Goal: Transaction & Acquisition: Book appointment/travel/reservation

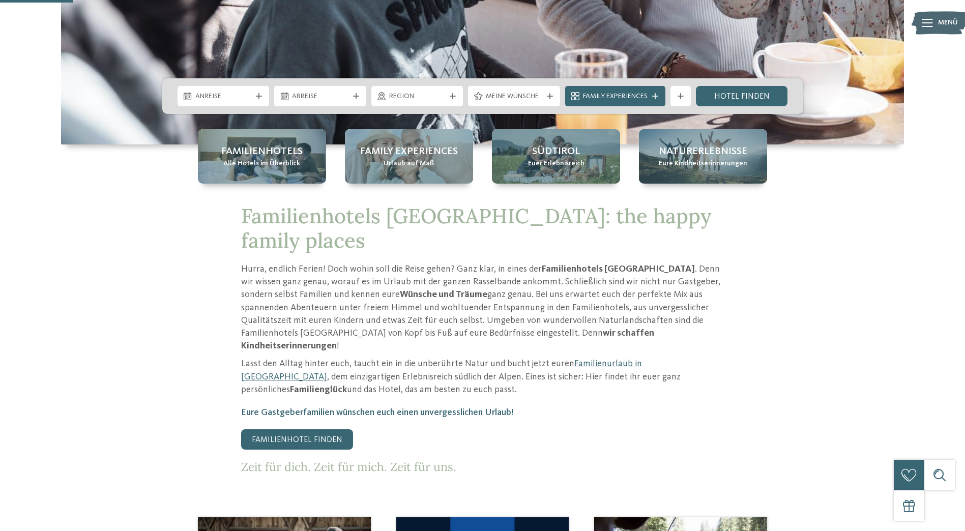
scroll to position [356, 0]
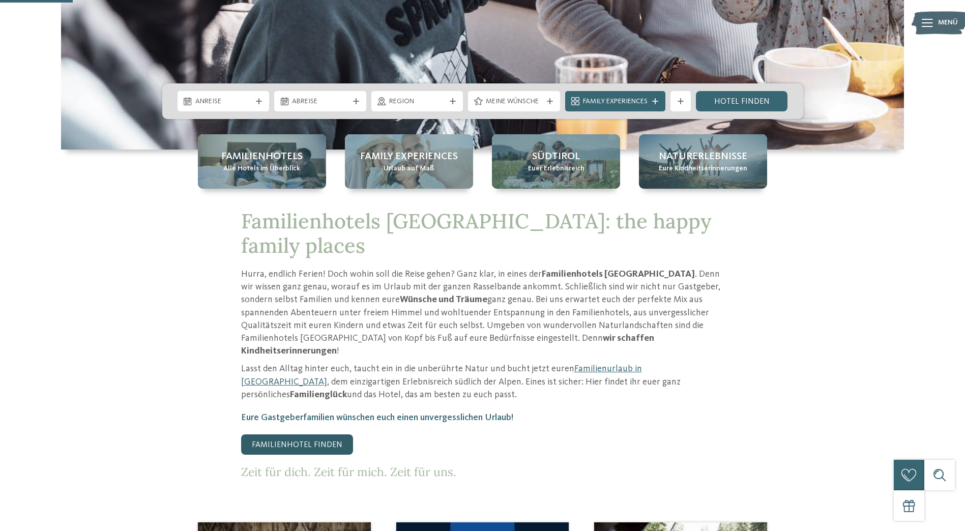
click at [283, 434] on link "Familienhotel finden" at bounding box center [297, 444] width 112 height 20
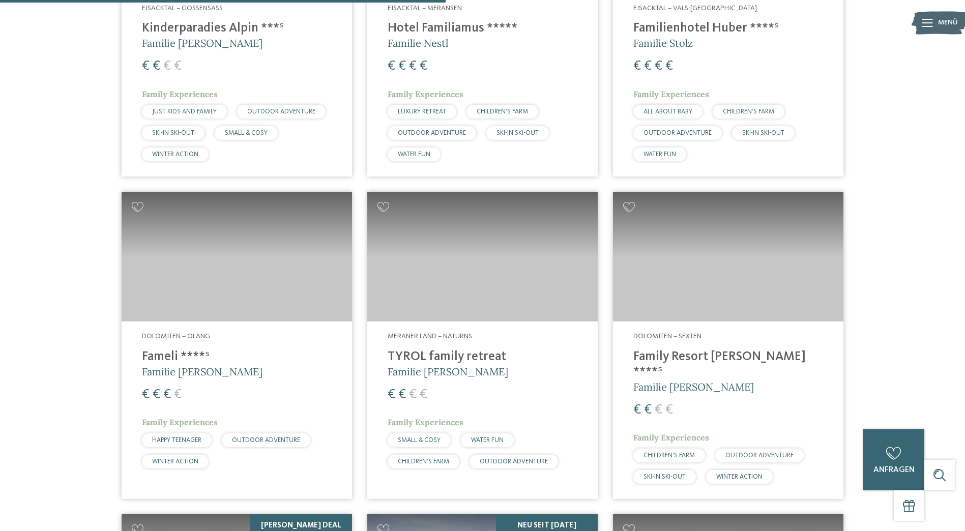
scroll to position [1576, 0]
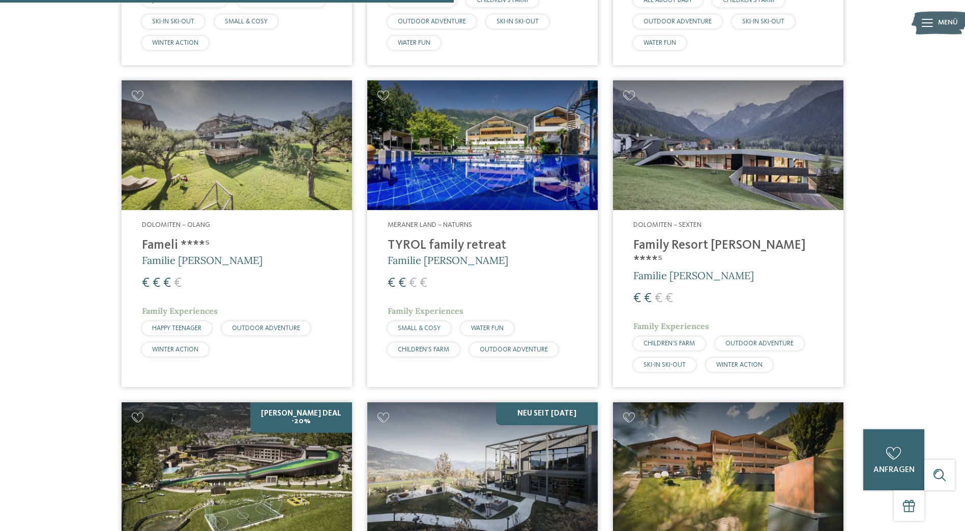
click at [285, 187] on img at bounding box center [237, 145] width 230 height 130
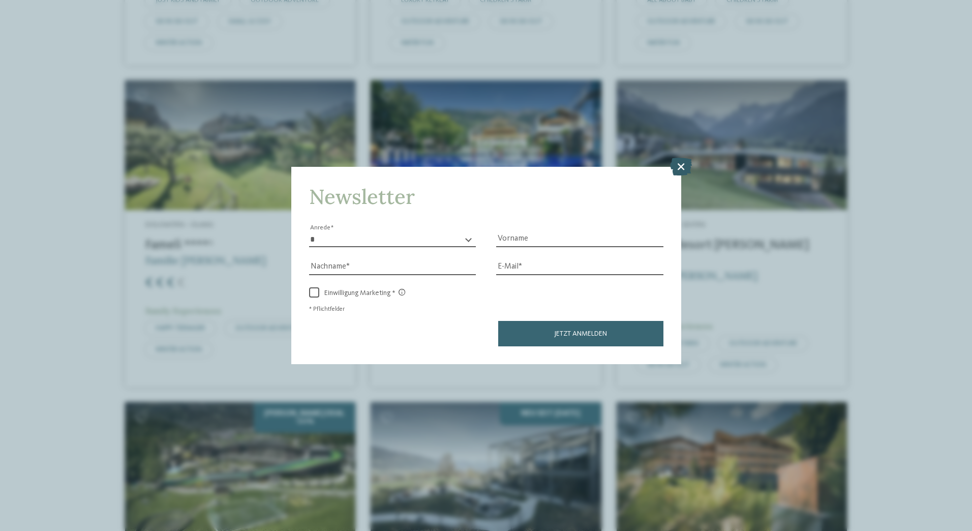
click at [679, 164] on icon at bounding box center [681, 166] width 22 height 18
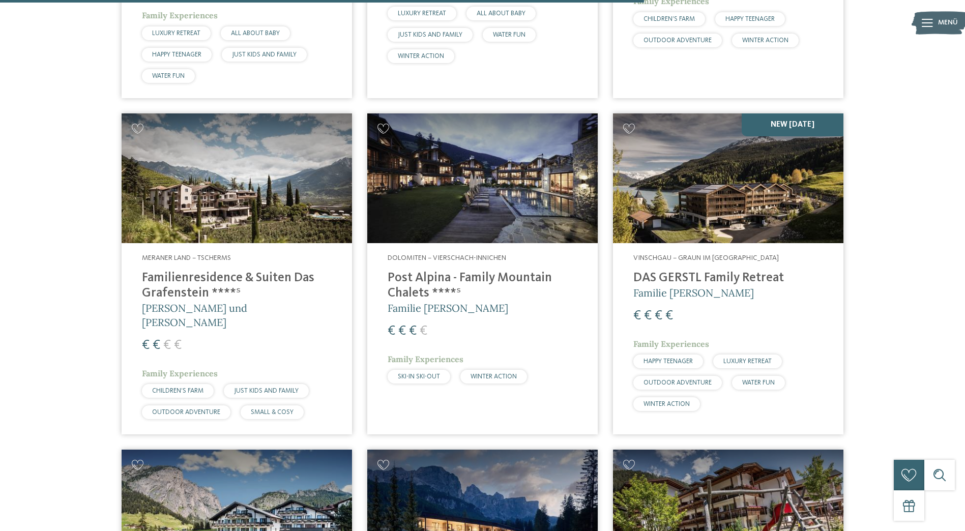
scroll to position [2237, 0]
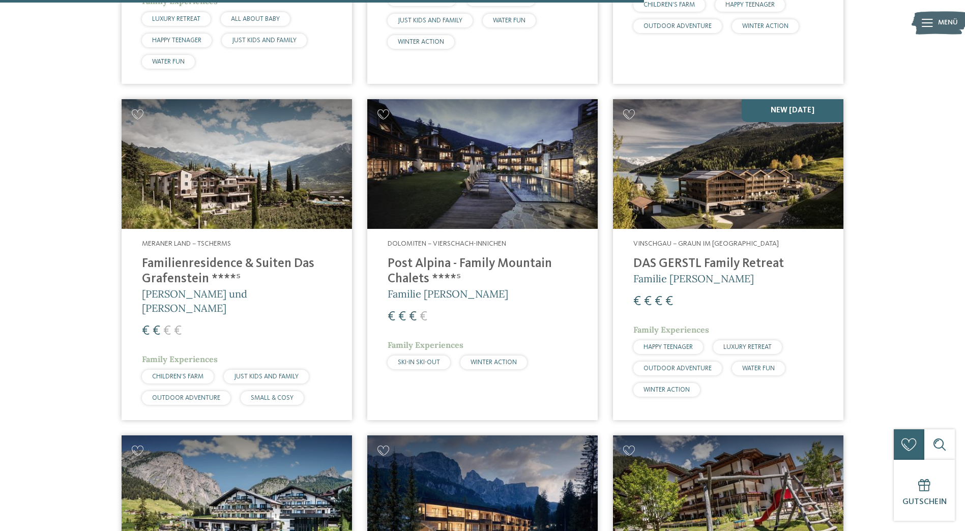
click at [244, 177] on img at bounding box center [237, 164] width 230 height 130
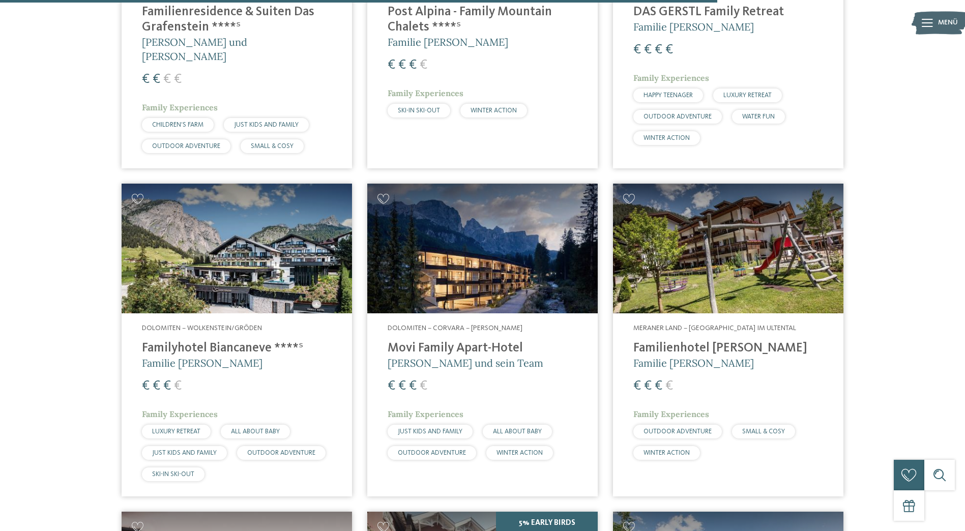
scroll to position [2491, 0]
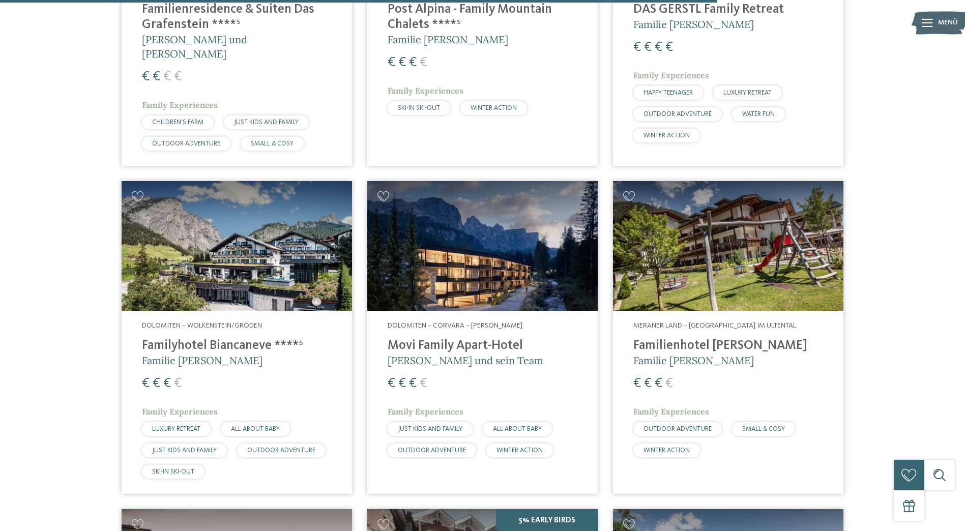
click at [257, 241] on img at bounding box center [237, 246] width 230 height 130
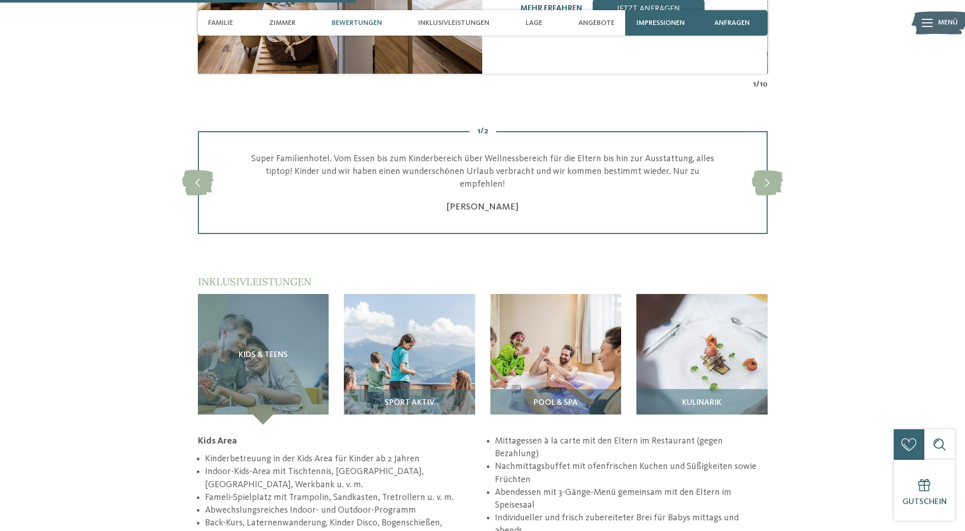
scroll to position [1271, 0]
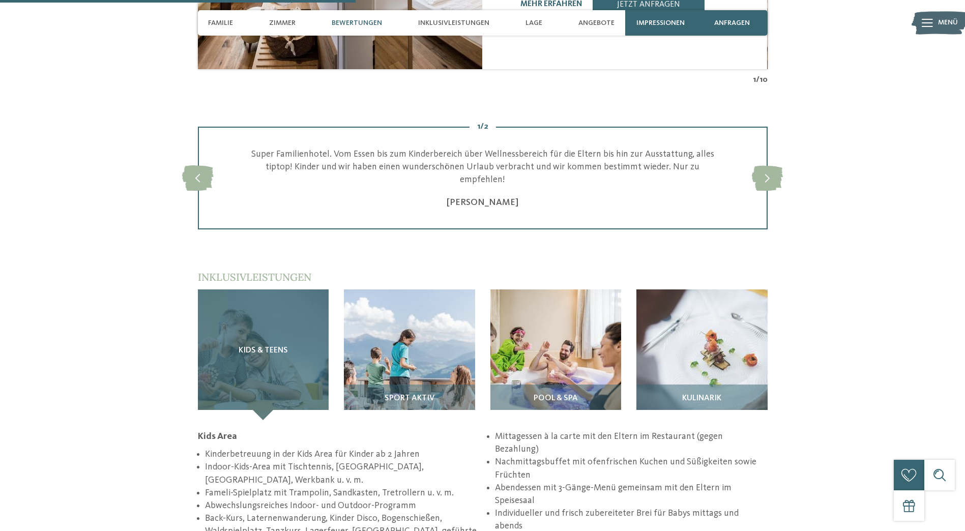
click at [299, 346] on h3 "Kids & Teens" at bounding box center [263, 350] width 91 height 9
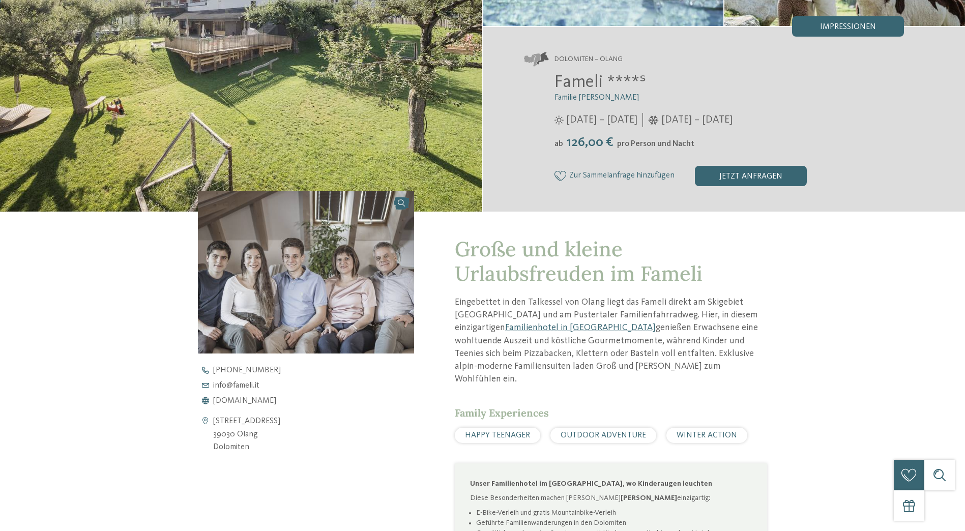
scroll to position [0, 0]
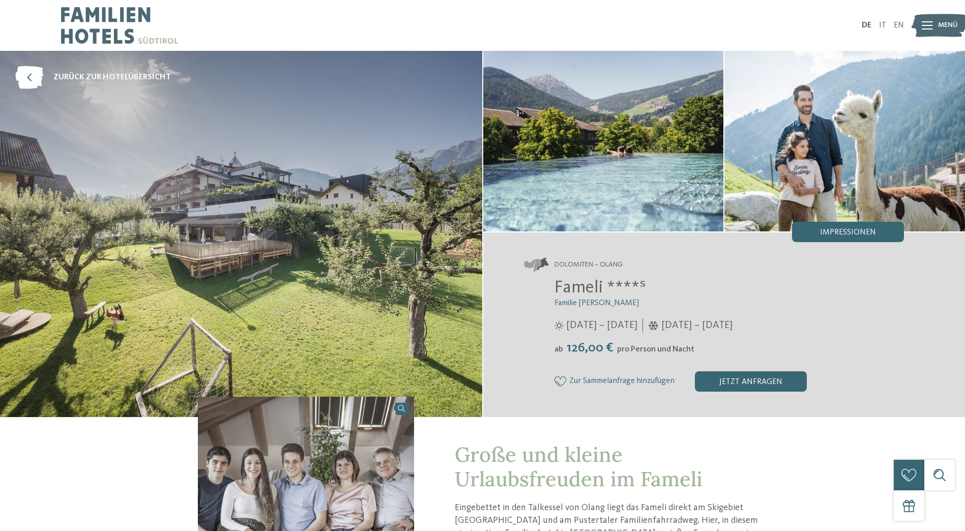
click at [943, 28] on span "Menü" at bounding box center [948, 25] width 20 height 10
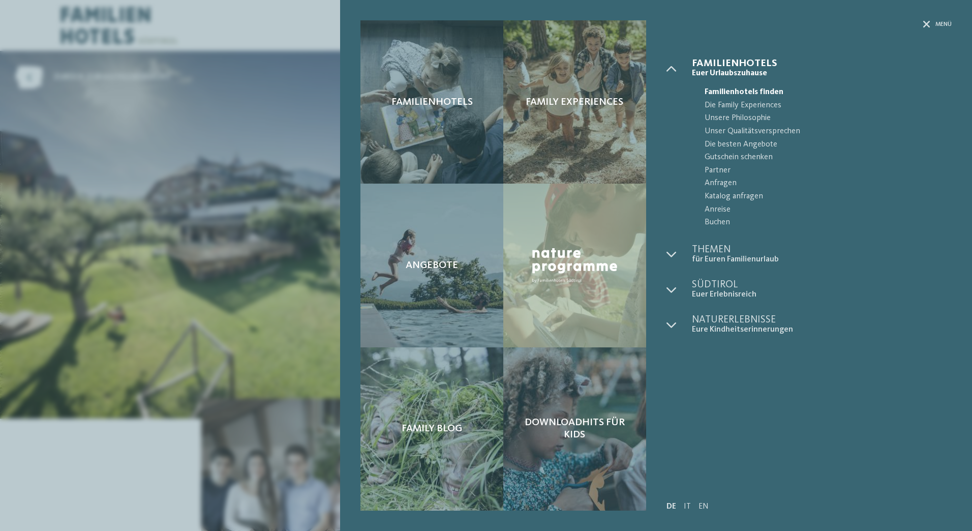
click at [175, 109] on div "Familienhotels Family Experiences Angebote" at bounding box center [486, 265] width 972 height 531
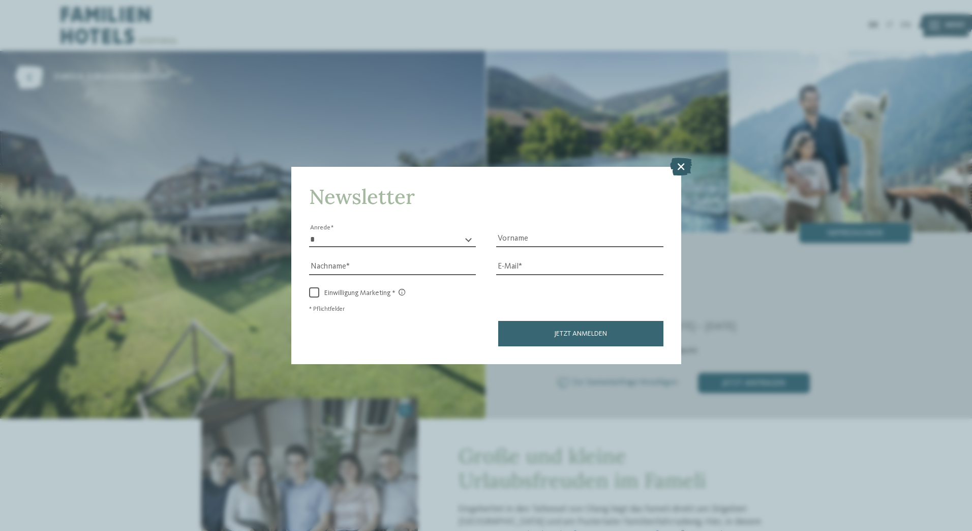
click at [682, 167] on icon at bounding box center [681, 166] width 22 height 18
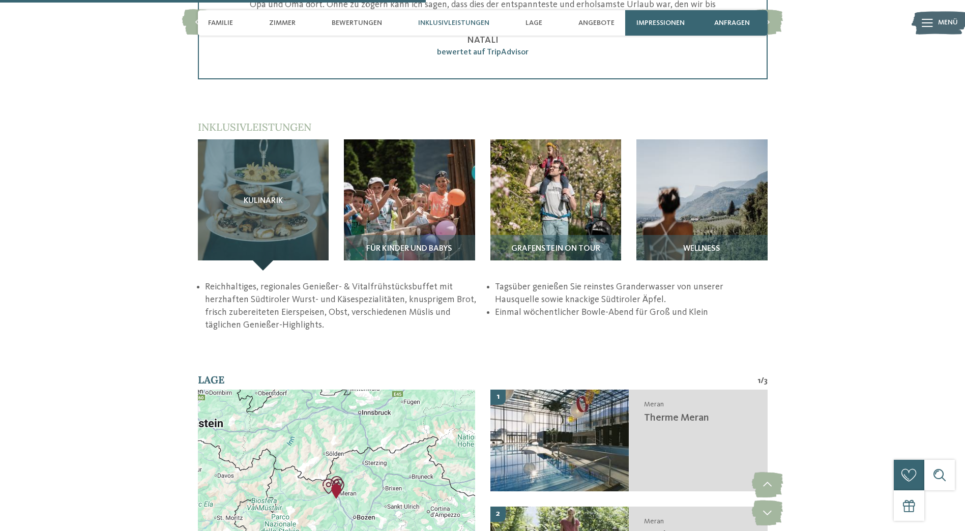
scroll to position [1424, 0]
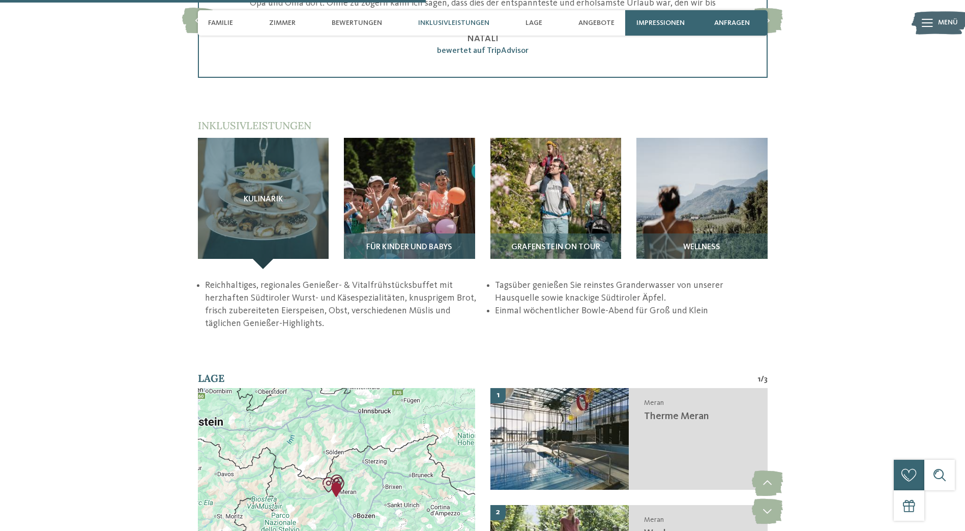
click at [402, 233] on div "Für Kinder und Babys" at bounding box center [409, 251] width 131 height 36
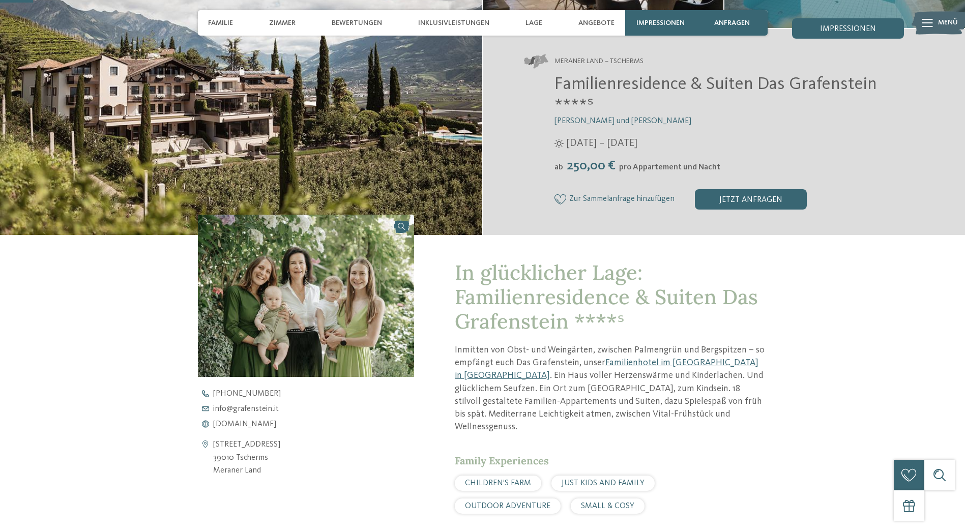
scroll to position [0, 0]
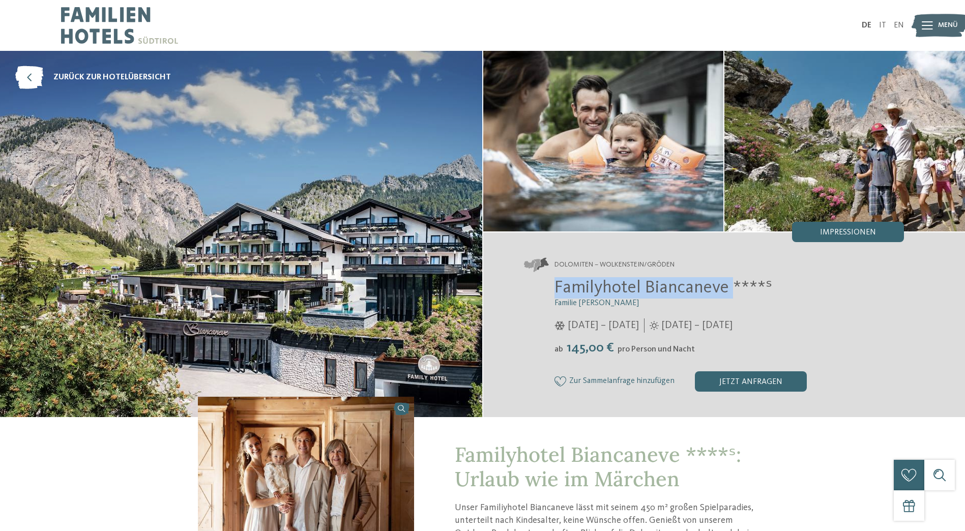
drag, startPoint x: 555, startPoint y: 279, endPoint x: 729, endPoint y: 280, distance: 173.9
click at [729, 280] on span "Familyhotel Biancaneve ****ˢ" at bounding box center [663, 288] width 218 height 18
copy span "Familyhotel Biancaneve"
